Goal: Information Seeking & Learning: Learn about a topic

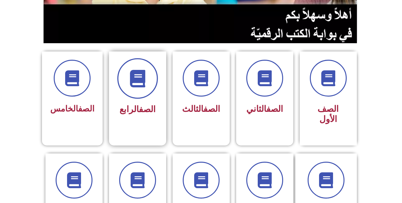
scroll to position [127, 0]
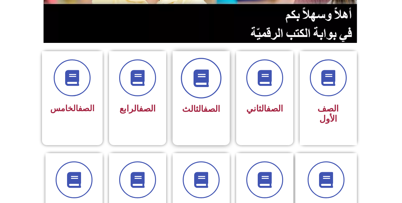
click at [211, 84] on span at bounding box center [201, 78] width 41 height 41
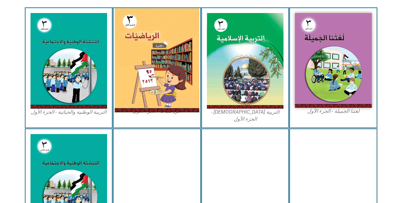
scroll to position [191, 0]
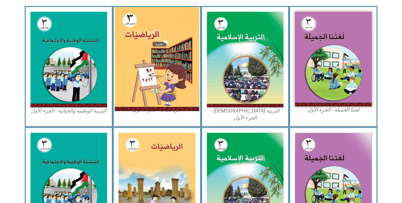
click at [139, 67] on img at bounding box center [157, 59] width 85 height 104
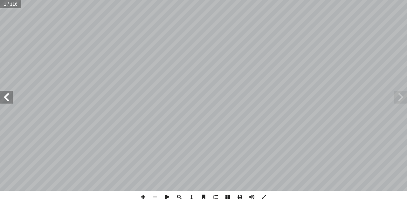
click at [6, 97] on span at bounding box center [6, 97] width 13 height 13
click at [7, 97] on span at bounding box center [6, 97] width 13 height 13
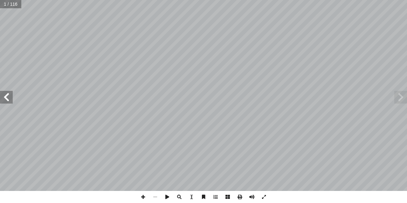
click at [7, 97] on span at bounding box center [6, 97] width 13 height 13
click at [9, 95] on span at bounding box center [6, 97] width 13 height 13
click at [8, 93] on span at bounding box center [6, 97] width 13 height 13
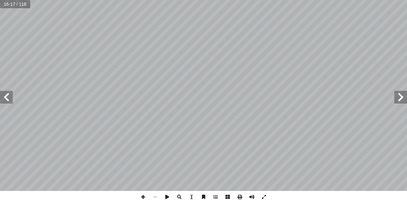
click at [8, 93] on span at bounding box center [6, 97] width 13 height 13
